Goal: Task Accomplishment & Management: Use online tool/utility

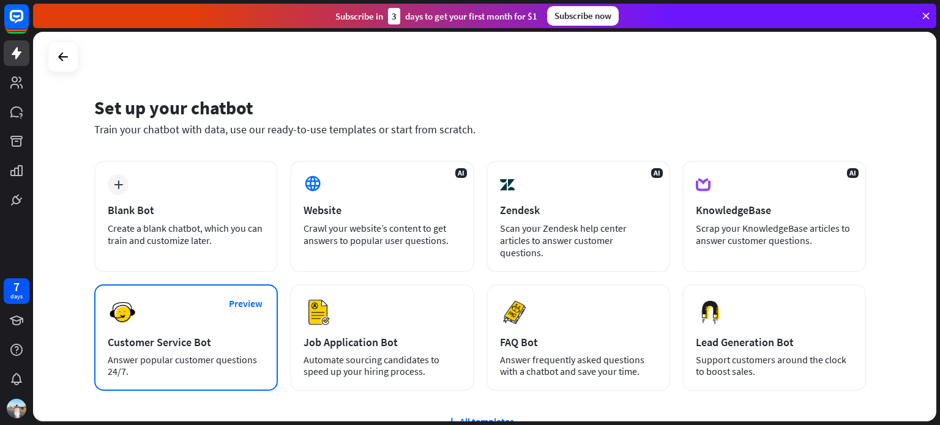
click at [255, 312] on div "Preview Customer Service Bot Answer popular customer questions 24/7." at bounding box center [186, 338] width 184 height 107
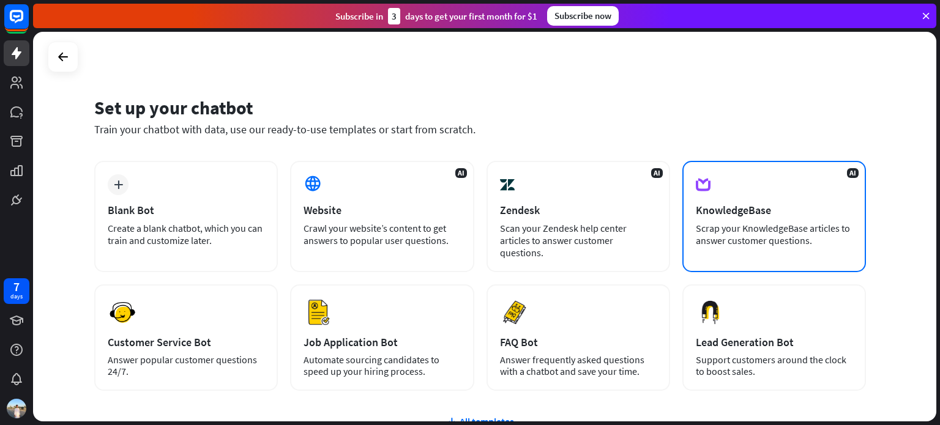
click at [727, 205] on div "KnowledgeBase" at bounding box center [774, 210] width 157 height 14
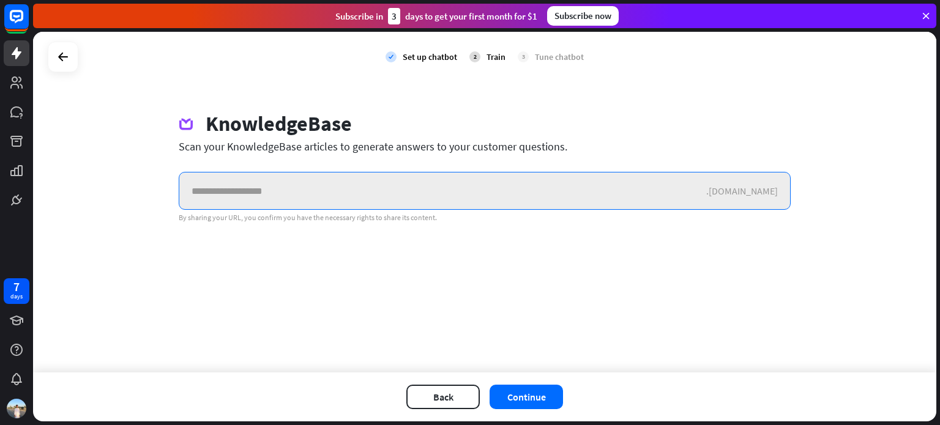
click at [343, 195] on input "text" at bounding box center [442, 191] width 527 height 37
paste input "**********"
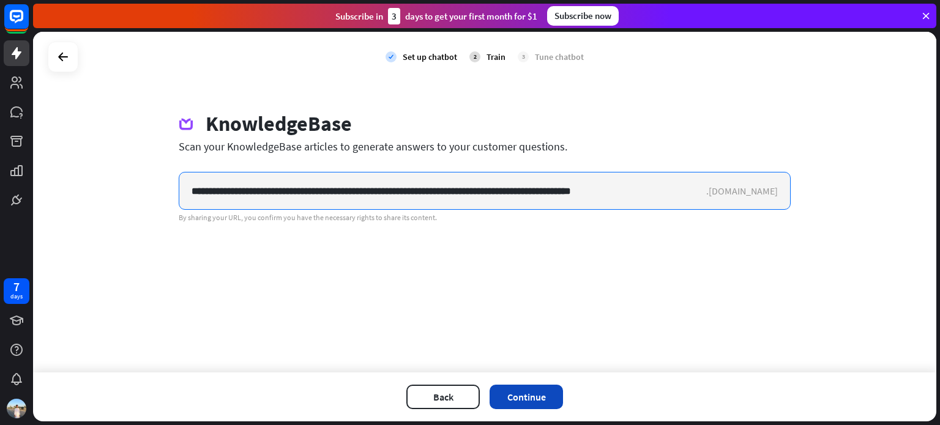
type input "**********"
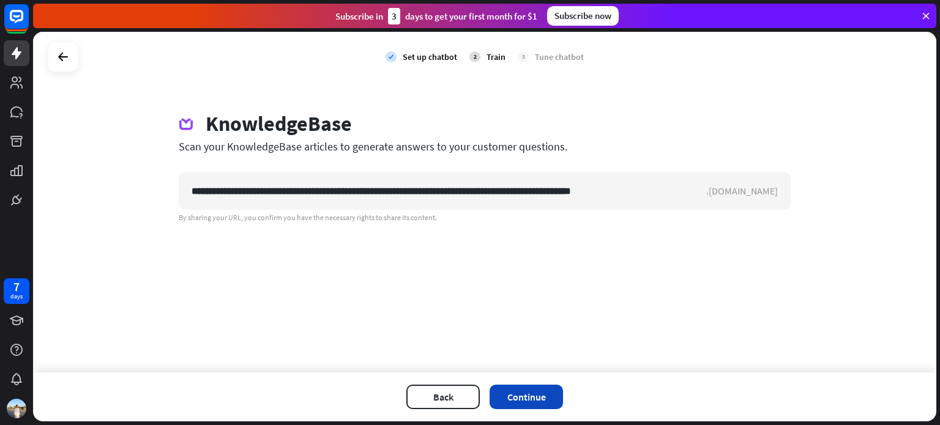
click at [541, 392] on button "Continue" at bounding box center [526, 397] width 73 height 24
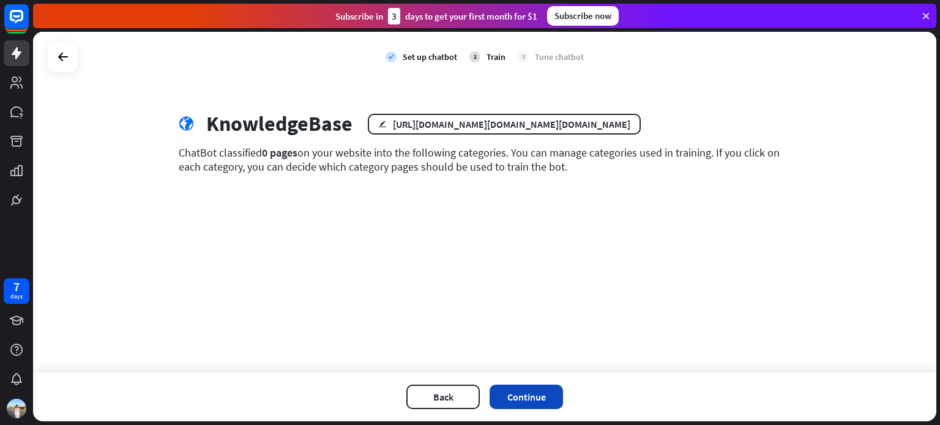
click at [551, 403] on button "Continue" at bounding box center [526, 397] width 73 height 24
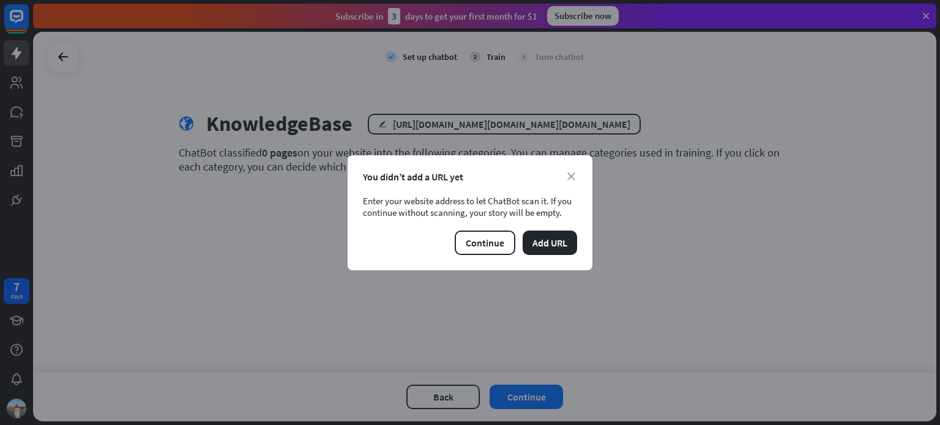
click at [568, 167] on div "close You didn’t add a URL yet Enter your website address to let ChatBot scan i…" at bounding box center [470, 212] width 245 height 115
click at [573, 171] on div "You didn’t add a URL yet" at bounding box center [470, 177] width 214 height 12
click at [573, 173] on icon "close" at bounding box center [571, 177] width 8 height 8
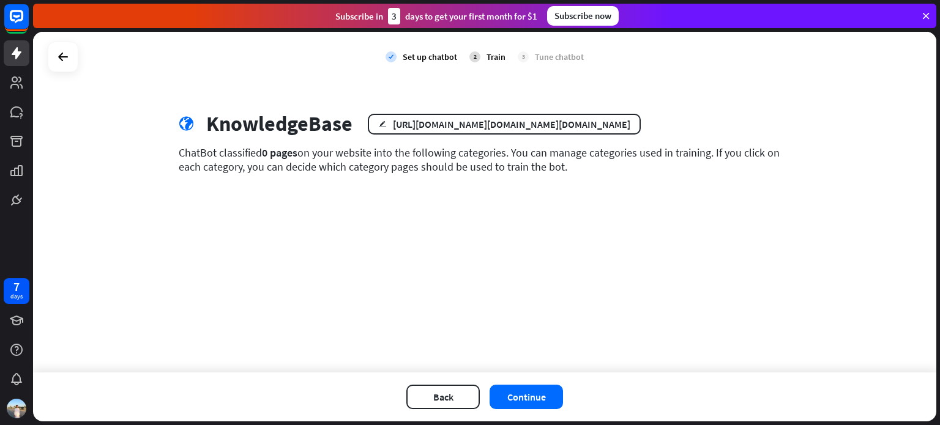
click at [541, 134] on div "edit [URL][DOMAIN_NAME][DOMAIN_NAME][DOMAIN_NAME]" at bounding box center [504, 124] width 273 height 21
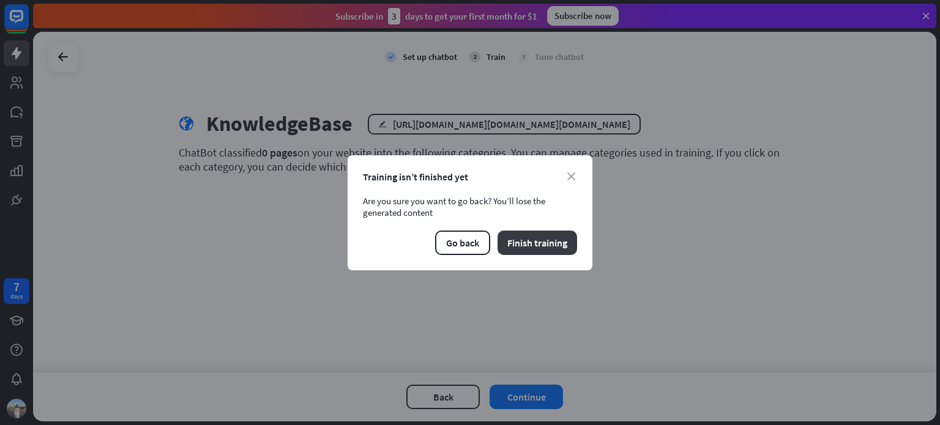
click at [526, 247] on button "Finish training" at bounding box center [538, 243] width 80 height 24
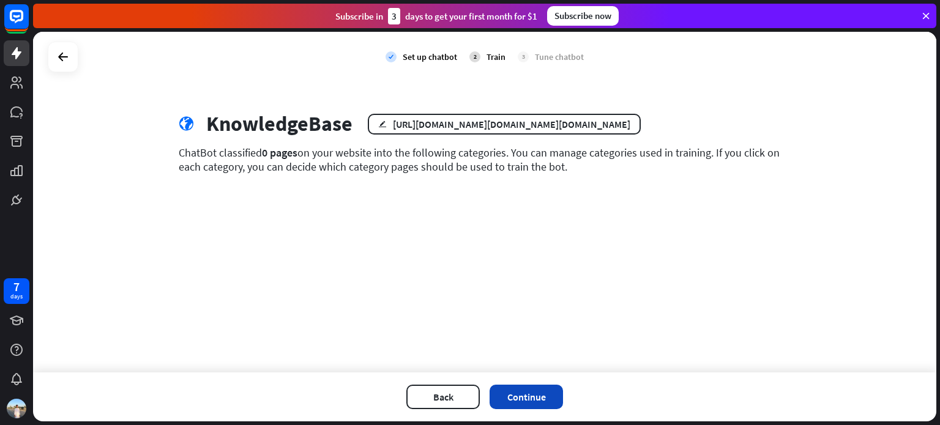
click at [529, 395] on button "Continue" at bounding box center [526, 397] width 73 height 24
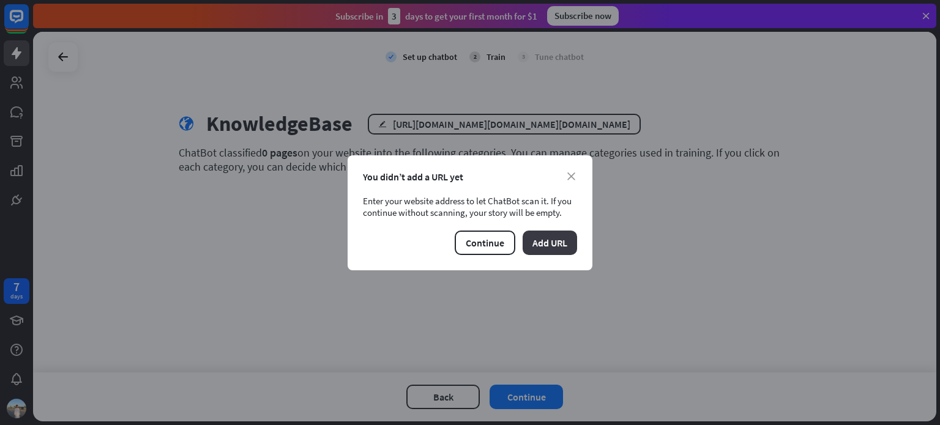
click at [550, 249] on button "Add URL" at bounding box center [550, 243] width 54 height 24
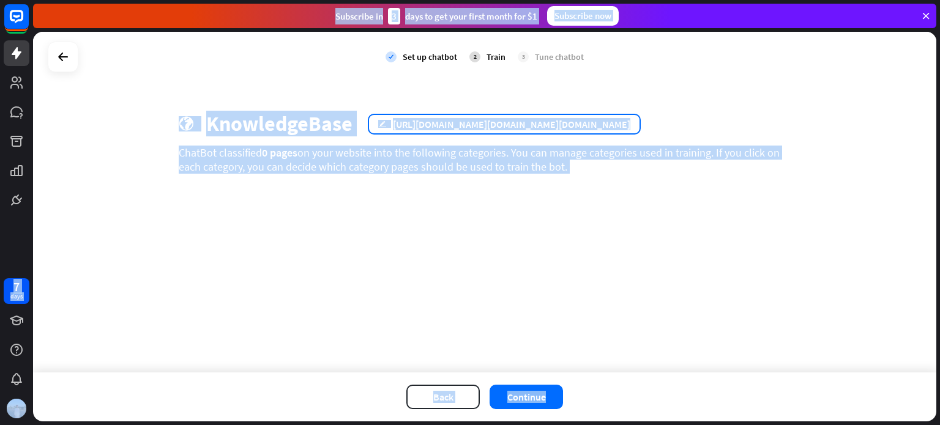
click at [589, 125] on div "[URL][DOMAIN_NAME][DOMAIN_NAME][DOMAIN_NAME]" at bounding box center [512, 124] width 238 height 12
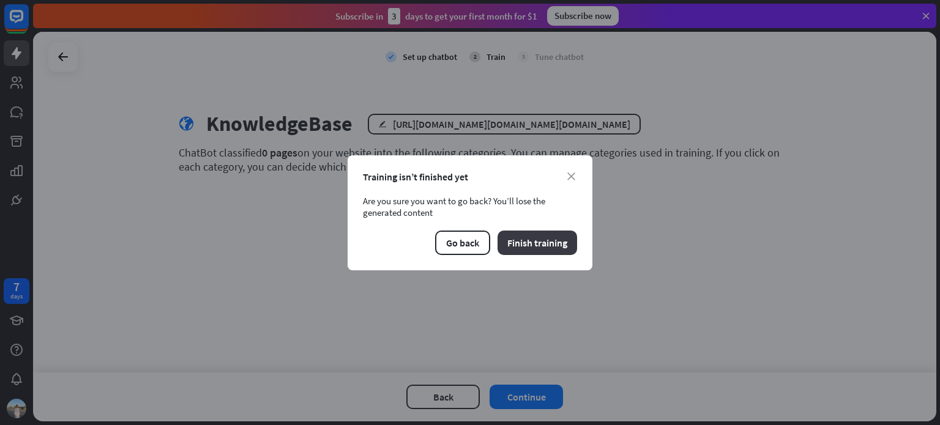
click at [572, 243] on button "Finish training" at bounding box center [538, 243] width 80 height 24
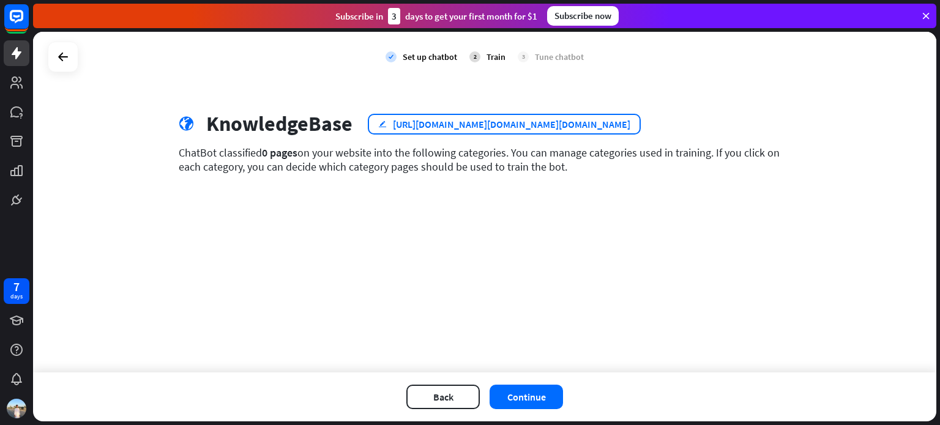
click at [379, 123] on icon "edit" at bounding box center [382, 124] width 9 height 8
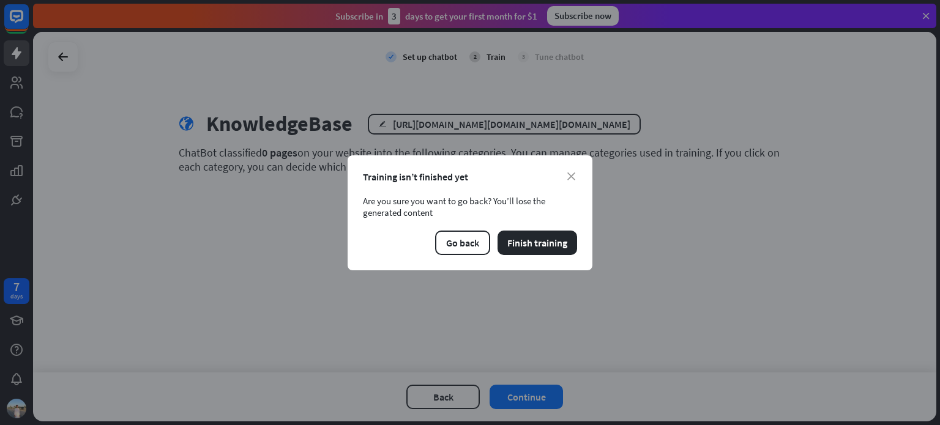
click at [569, 171] on div "Training isn’t finished yet" at bounding box center [470, 177] width 214 height 12
click at [574, 170] on div "close Training isn’t finished yet Are you sure you want to go back? You’ll lose…" at bounding box center [470, 212] width 245 height 115
click at [573, 173] on icon "close" at bounding box center [571, 177] width 8 height 8
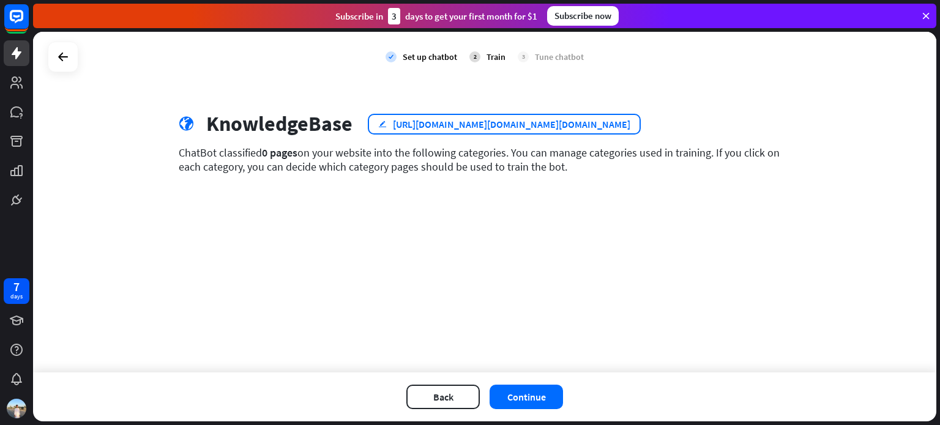
click at [577, 130] on div "edit [URL][DOMAIN_NAME][DOMAIN_NAME][DOMAIN_NAME]" at bounding box center [504, 124] width 273 height 21
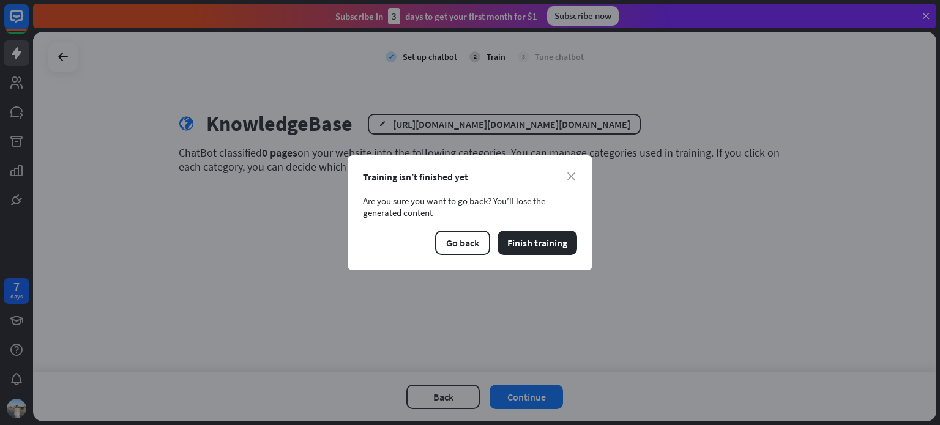
click at [565, 178] on div "Training isn’t finished yet" at bounding box center [470, 177] width 214 height 12
click at [572, 178] on icon "close" at bounding box center [571, 177] width 8 height 8
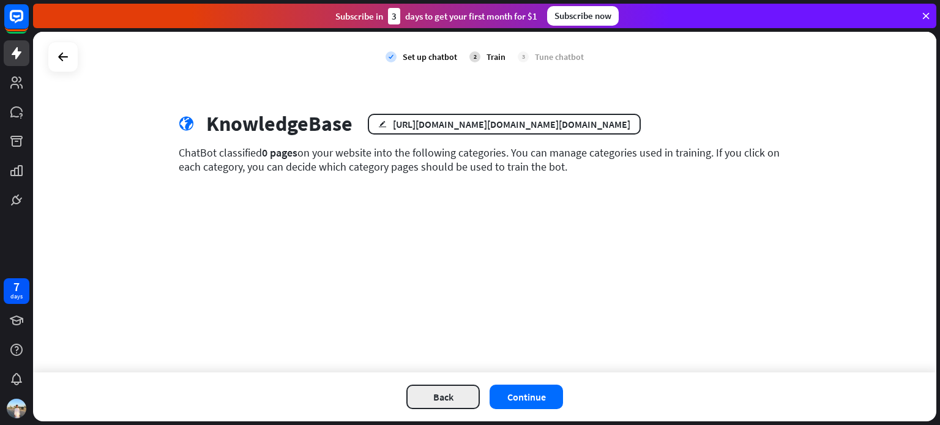
click at [435, 401] on button "Back" at bounding box center [442, 397] width 73 height 24
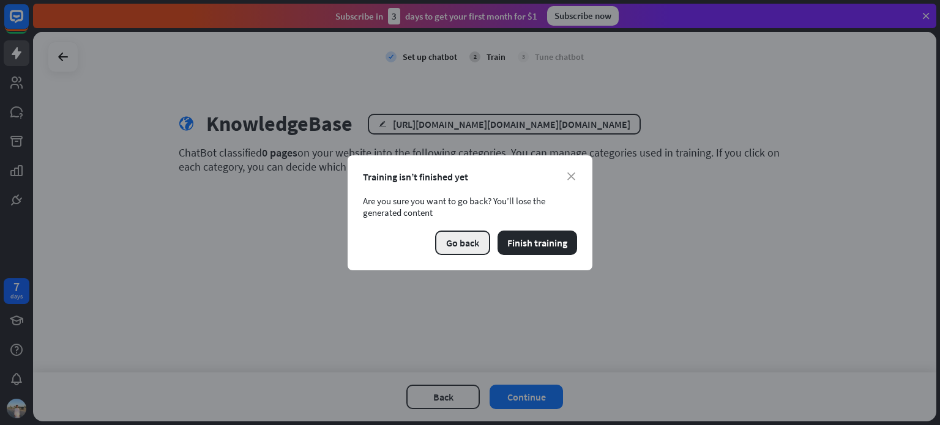
click at [482, 244] on button "Go back" at bounding box center [462, 243] width 55 height 24
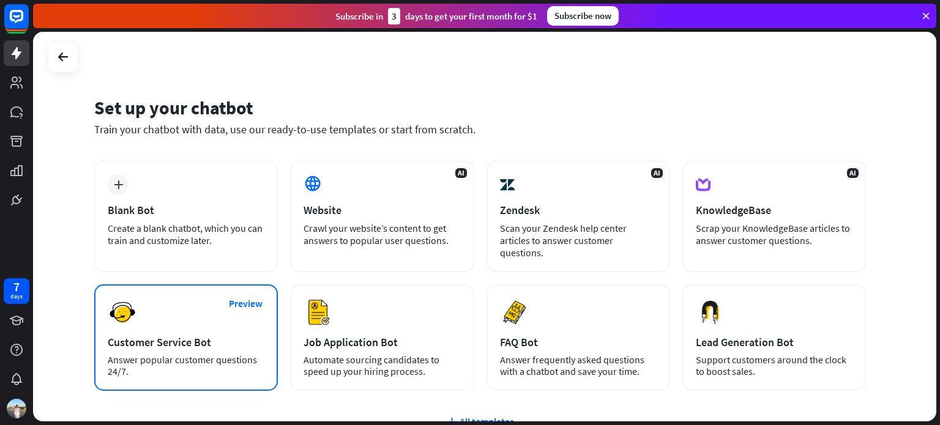
click at [162, 364] on div "Answer popular customer questions 24/7." at bounding box center [186, 365] width 157 height 23
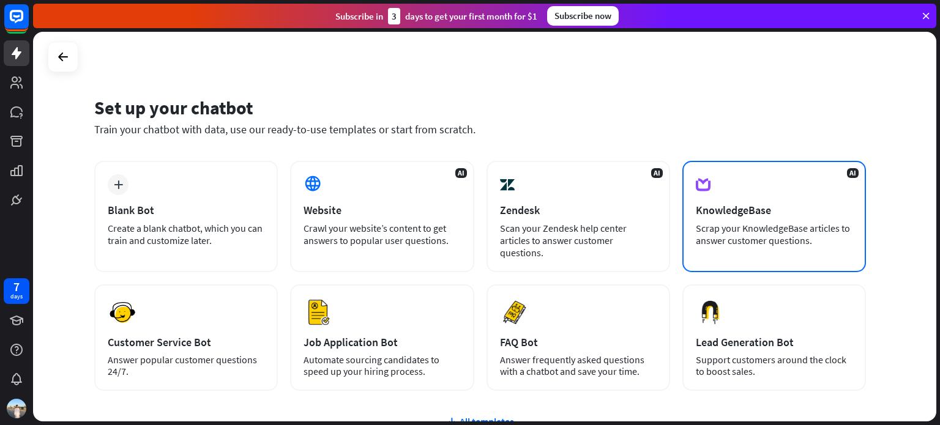
click at [744, 214] on div "KnowledgeBase" at bounding box center [774, 210] width 157 height 14
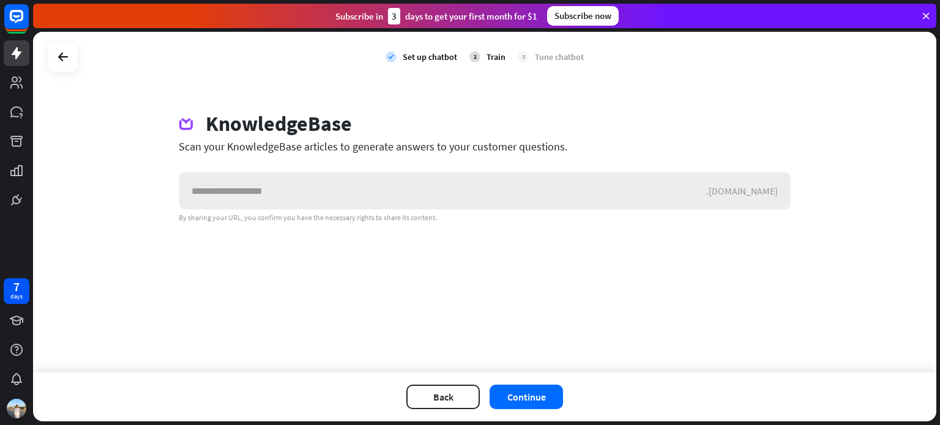
click at [512, 190] on input "text" at bounding box center [442, 191] width 527 height 37
type input "**********"
click at [536, 389] on button "Continue" at bounding box center [526, 397] width 73 height 24
click at [64, 58] on icon at bounding box center [63, 57] width 15 height 15
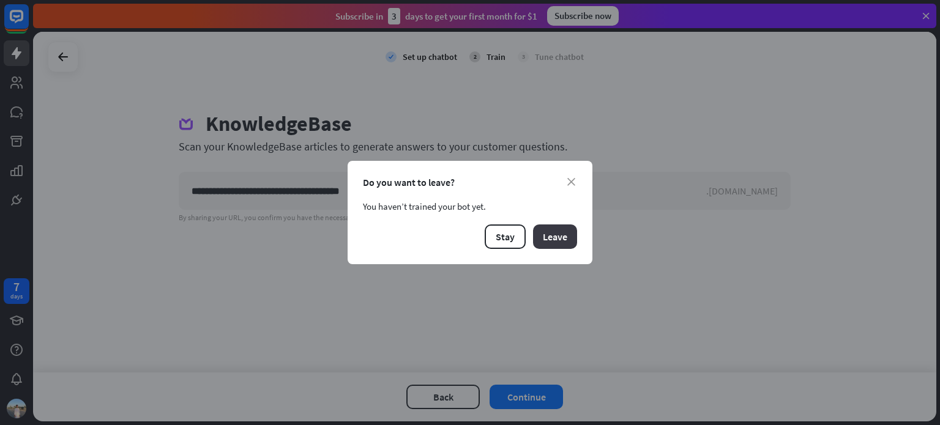
click at [554, 232] on button "Leave" at bounding box center [555, 237] width 44 height 24
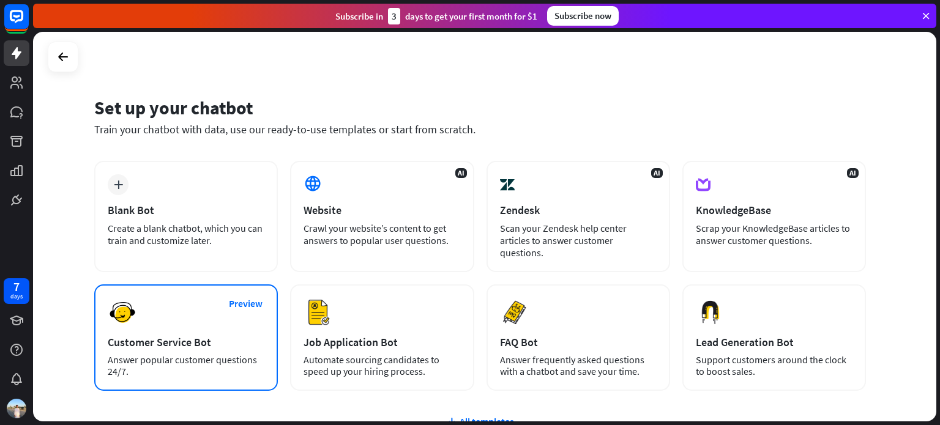
click at [156, 308] on div "Preview Customer Service Bot Answer popular customer questions 24/7." at bounding box center [186, 338] width 184 height 107
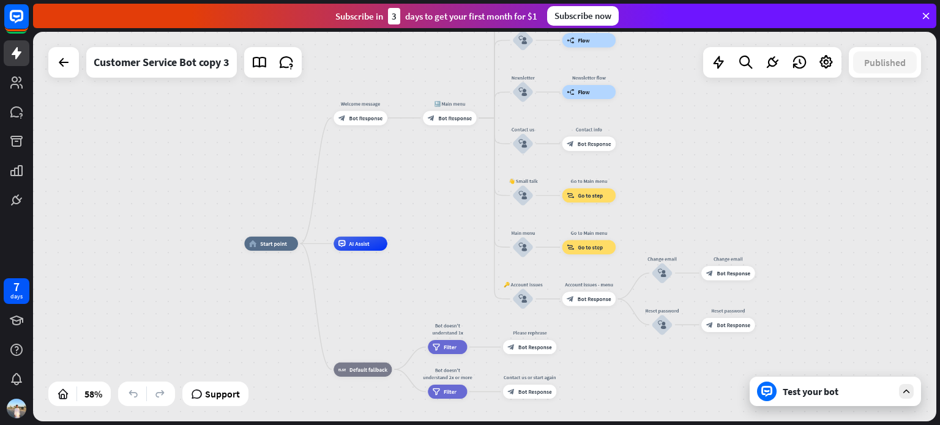
drag, startPoint x: 220, startPoint y: 249, endPoint x: 110, endPoint y: 242, distance: 110.4
click at [110, 243] on div "home_2 Start point Welcome message block_bot_response Bot Response 🔙 Main menu …" at bounding box center [484, 227] width 903 height 390
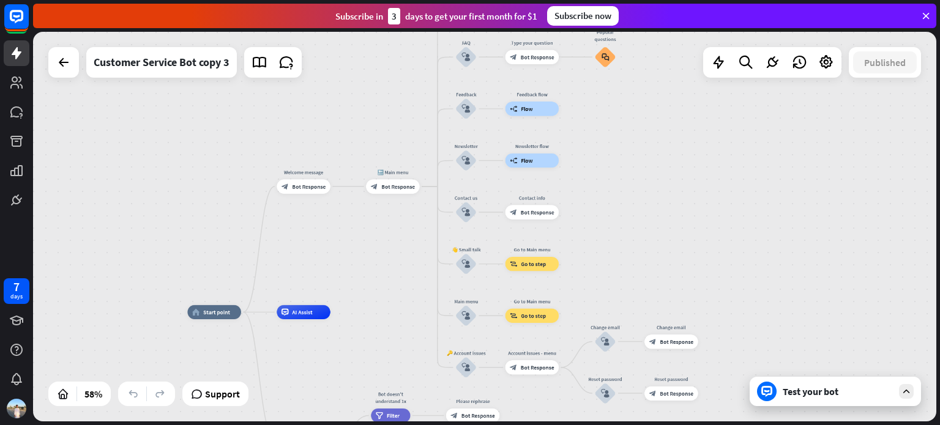
drag, startPoint x: 176, startPoint y: 191, endPoint x: 135, endPoint y: 262, distance: 82.3
click at [139, 262] on div "home_2 Start point Welcome message block_bot_response Bot Response 🔙 Main menu …" at bounding box center [484, 227] width 903 height 390
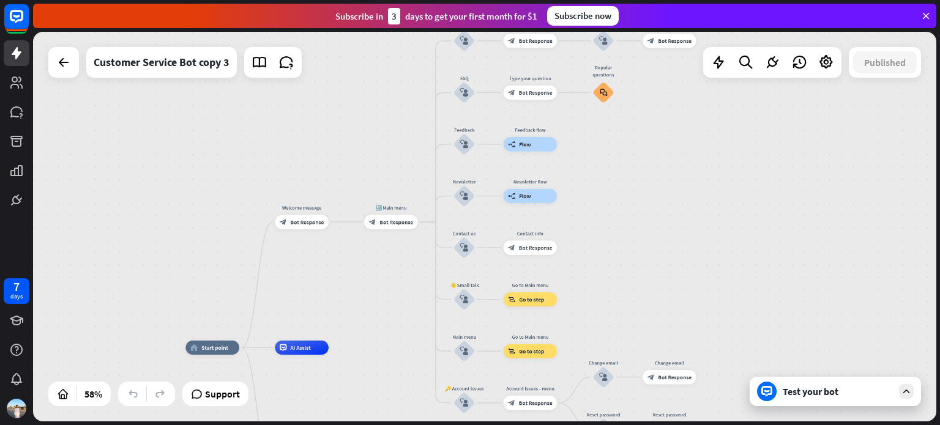
drag, startPoint x: 179, startPoint y: 210, endPoint x: 166, endPoint y: 285, distance: 75.7
click at [166, 285] on div "home_2 Start point Welcome message block_bot_response Bot Response 🔙 Main menu …" at bounding box center [484, 227] width 903 height 390
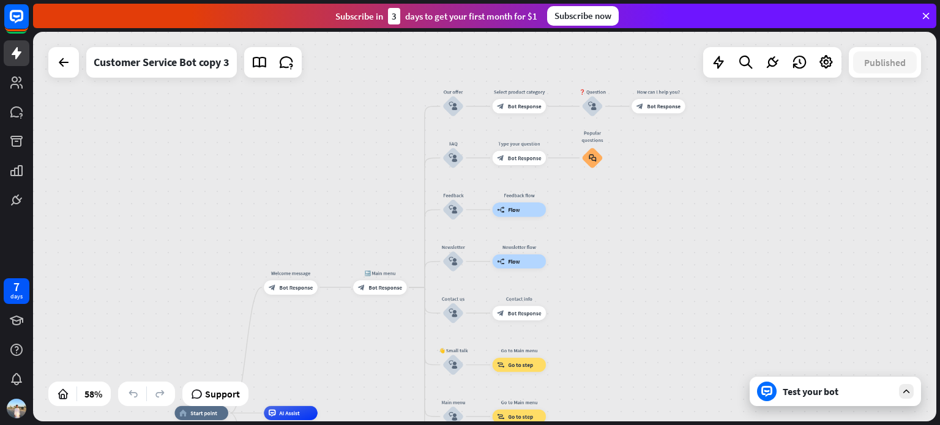
drag, startPoint x: 178, startPoint y: 232, endPoint x: 195, endPoint y: 232, distance: 17.1
click at [193, 234] on div "home_2 Start point Welcome message block_bot_response Bot Response 🔙 Main menu …" at bounding box center [484, 227] width 903 height 390
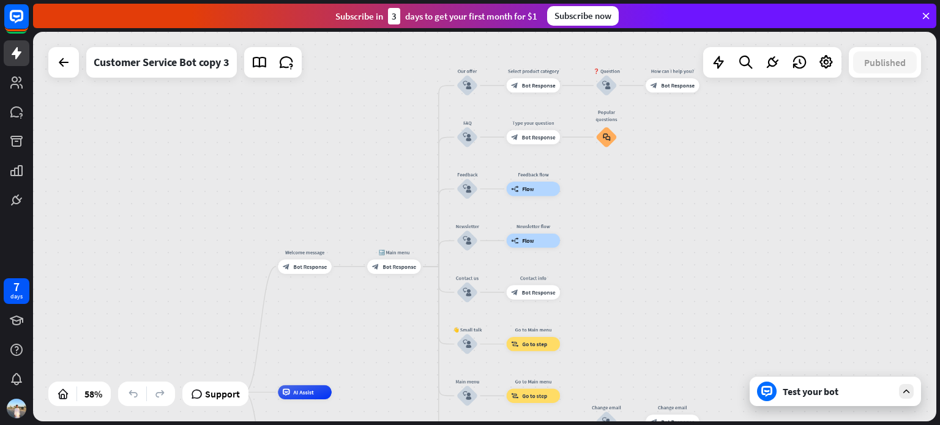
drag, startPoint x: 195, startPoint y: 232, endPoint x: 206, endPoint y: 192, distance: 41.1
click at [206, 193] on div "home_2 Start point Welcome message block_bot_response Bot Response 🔙 Main menu …" at bounding box center [484, 227] width 903 height 390
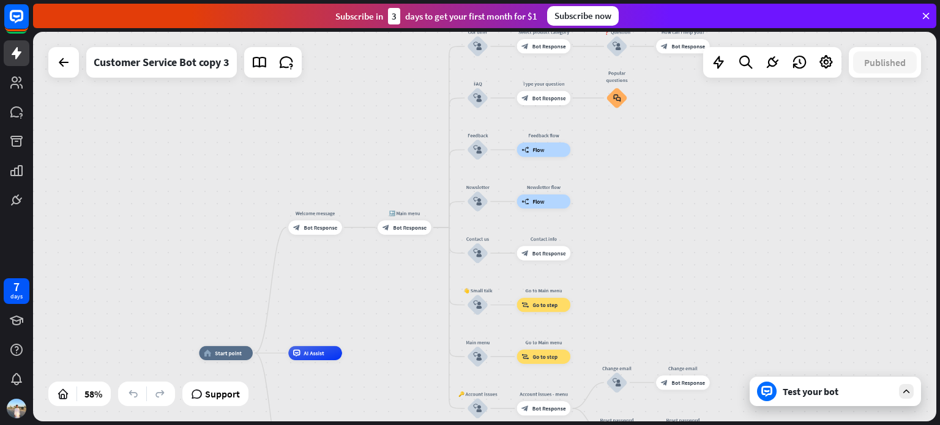
click at [903, 387] on icon at bounding box center [906, 391] width 11 height 11
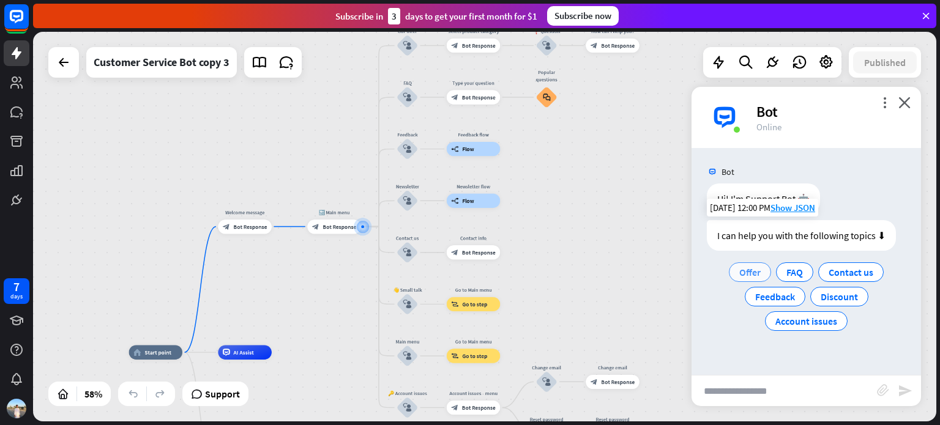
click at [752, 276] on span "Offer" at bounding box center [749, 272] width 21 height 12
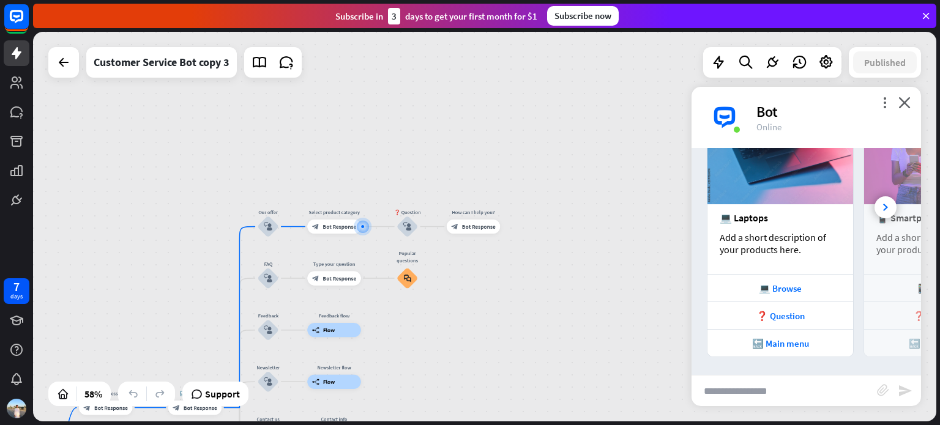
scroll to position [240, 0]
click at [881, 208] on div at bounding box center [886, 208] width 22 height 22
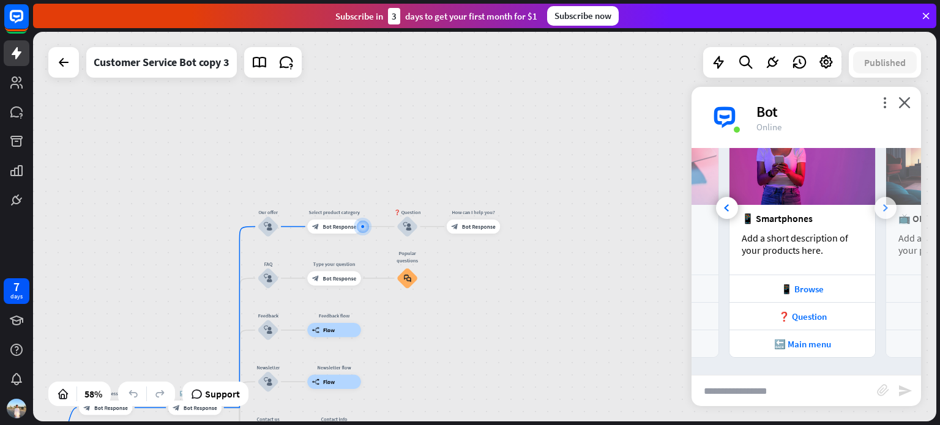
click at [881, 209] on div at bounding box center [886, 208] width 22 height 22
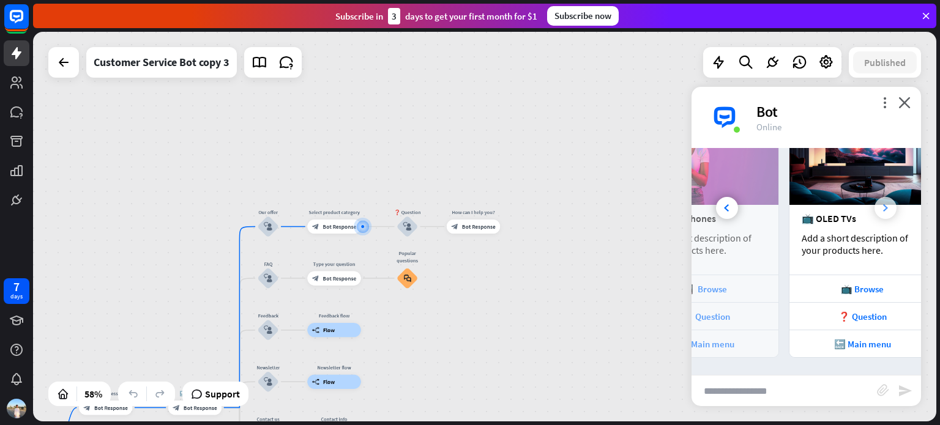
scroll to position [0, 271]
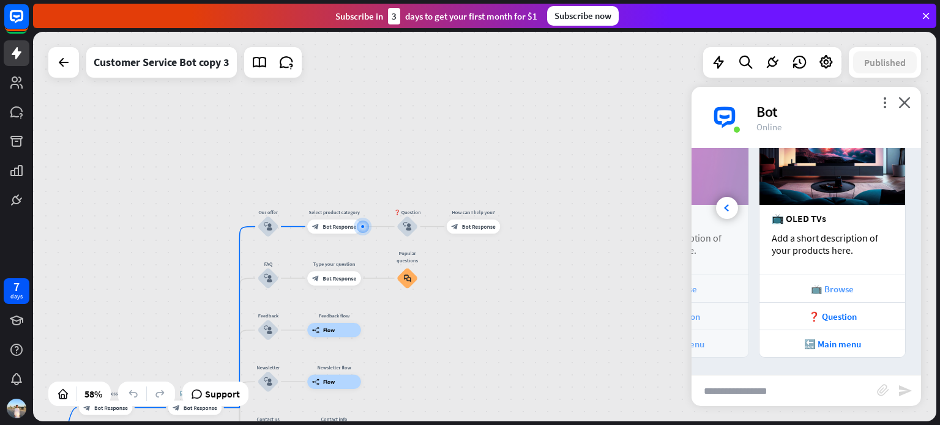
click at [850, 286] on div "📺 Browse" at bounding box center [832, 289] width 133 height 12
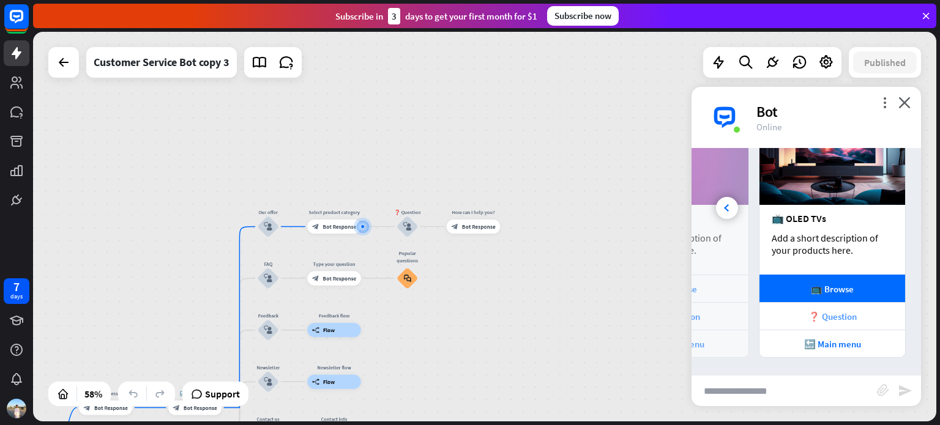
click at [820, 318] on div "❓ Question" at bounding box center [832, 317] width 133 height 12
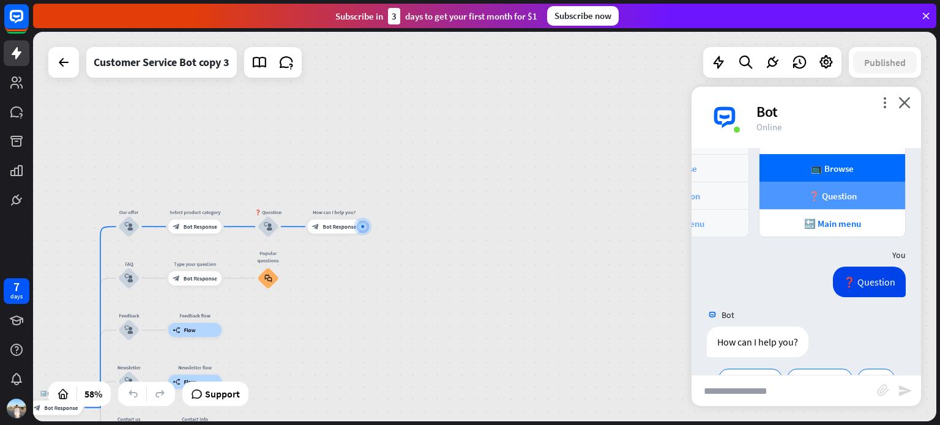
scroll to position [394, 0]
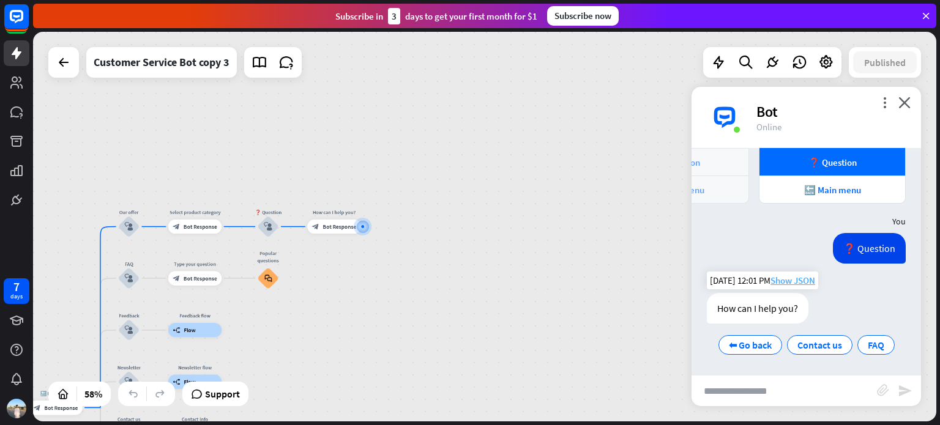
click at [808, 277] on span "Show JSON" at bounding box center [793, 281] width 45 height 12
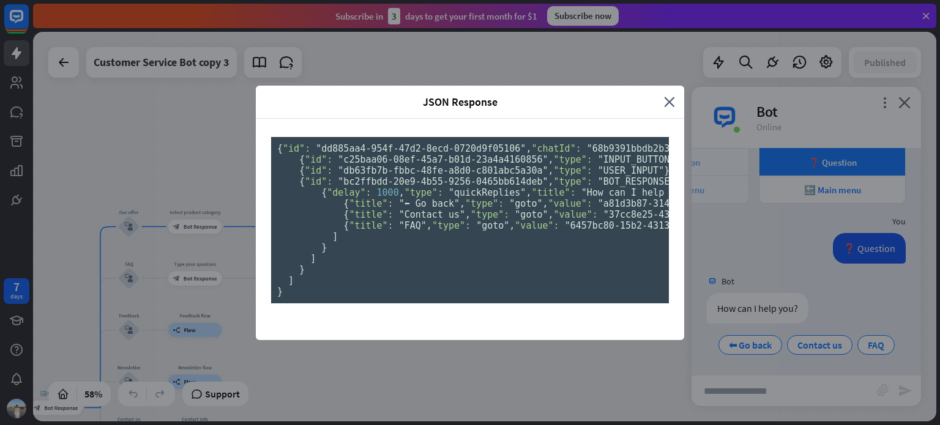
scroll to position [0, 0]
